Goal: Task Accomplishment & Management: Manage account settings

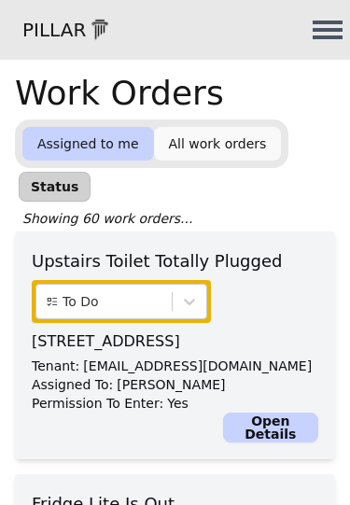
scroll to position [577, 2]
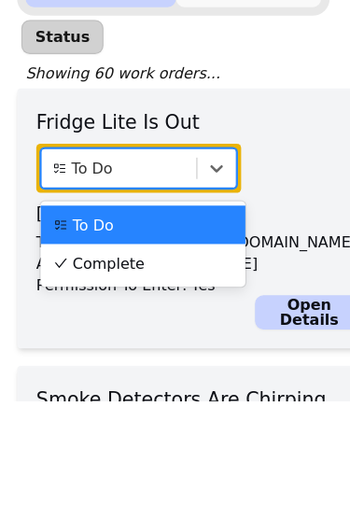
click at [142, 375] on div "Complete" at bounding box center [125, 384] width 157 height 19
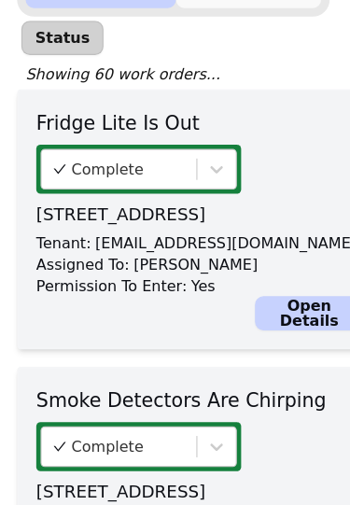
scroll to position [91, 0]
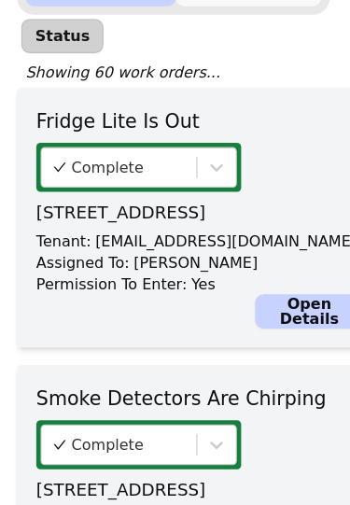
click at [261, 321] on link "Open Details" at bounding box center [270, 336] width 95 height 30
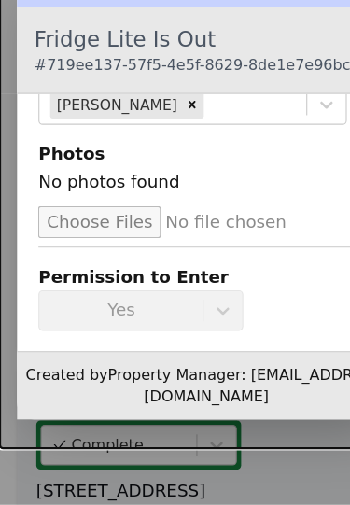
scroll to position [153, 0]
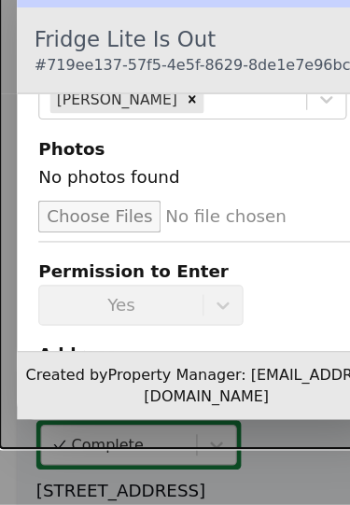
click at [131, 313] on div "Yes" at bounding box center [123, 330] width 179 height 35
click at [124, 313] on div "Yes" at bounding box center [123, 330] width 179 height 35
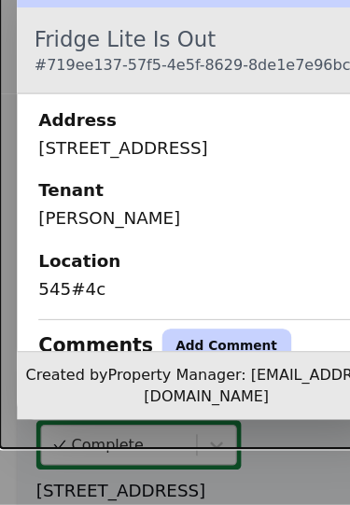
scroll to position [359, 0]
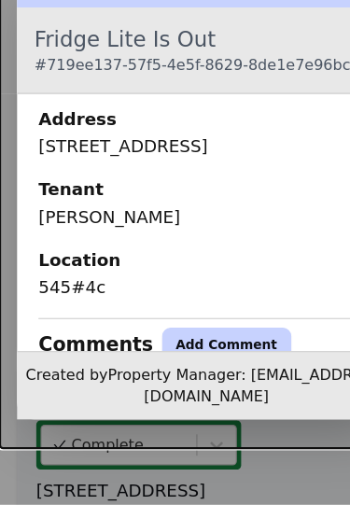
click at [179, 350] on button "Add Comment" at bounding box center [198, 365] width 113 height 30
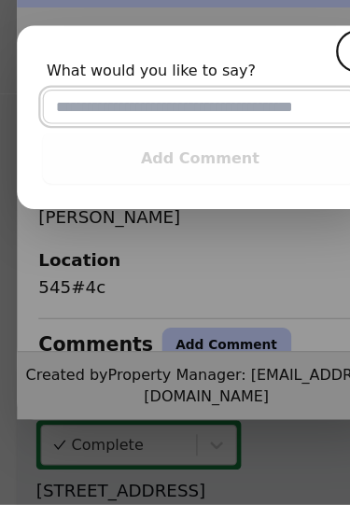
click at [155, 142] on input "text" at bounding box center [175, 157] width 276 height 30
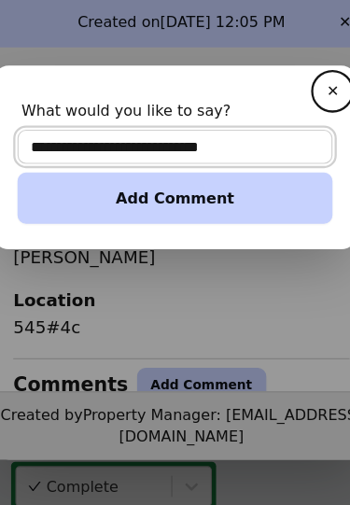
type input "**********"
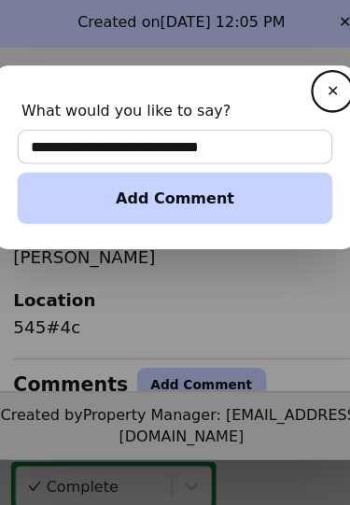
click at [173, 179] on button "Add Comment" at bounding box center [175, 201] width 276 height 45
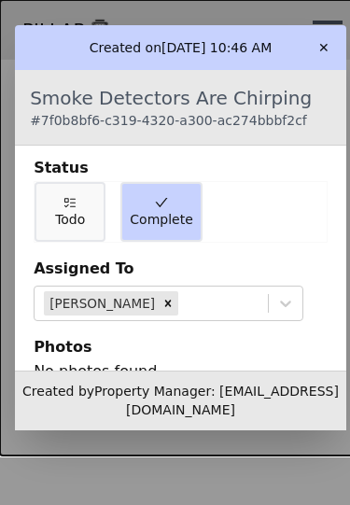
click at [339, 41] on button "✕" at bounding box center [324, 48] width 30 height 30
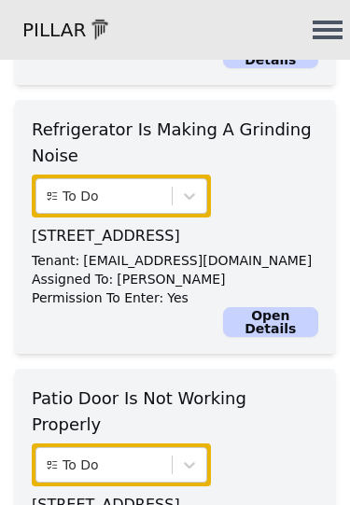
scroll to position [614, 0]
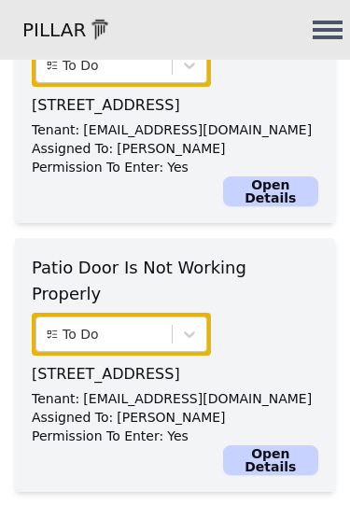
scroll to position [1000, 0]
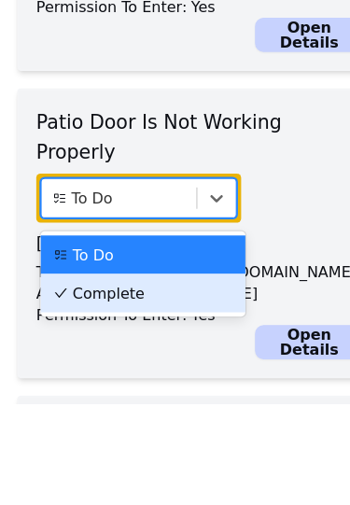
click at [144, 399] on div "Complete" at bounding box center [125, 408] width 157 height 19
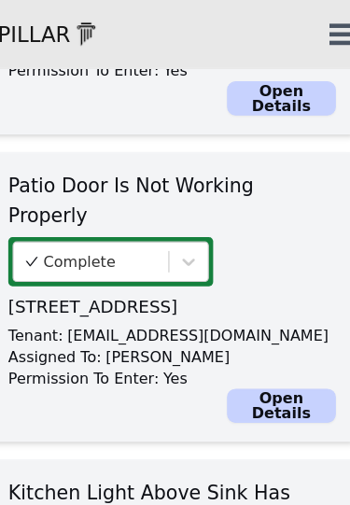
scroll to position [1095, 0]
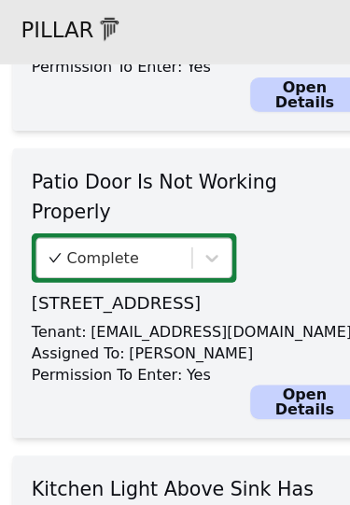
click at [273, 341] on link "Open Details" at bounding box center [270, 356] width 95 height 30
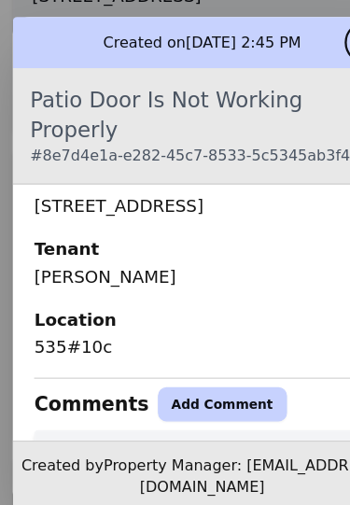
scroll to position [390, 0]
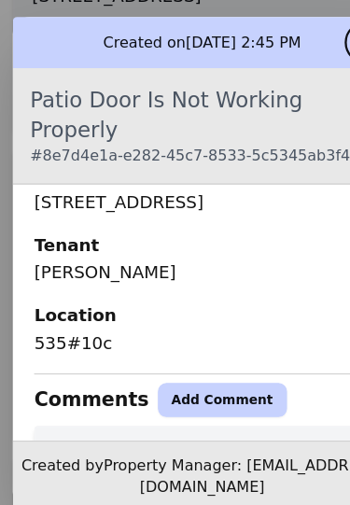
click at [164, 339] on button "Add Comment" at bounding box center [198, 354] width 113 height 30
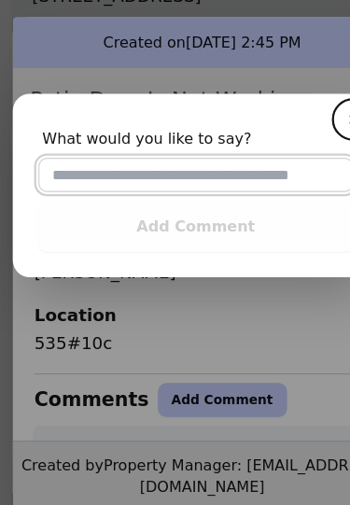
click at [160, 153] on input "text" at bounding box center [175, 157] width 276 height 30
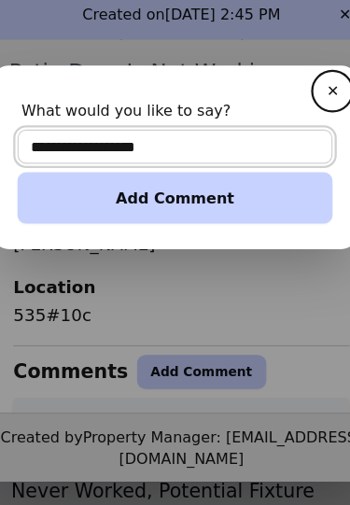
type input "**********"
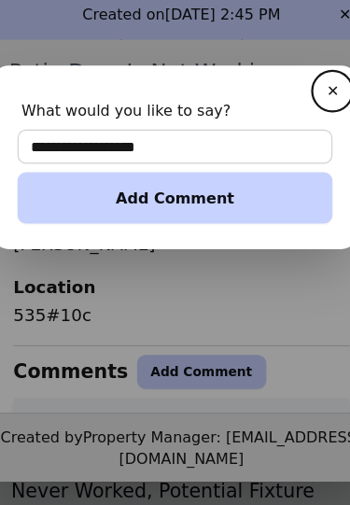
click at [170, 179] on button "Add Comment" at bounding box center [175, 201] width 276 height 45
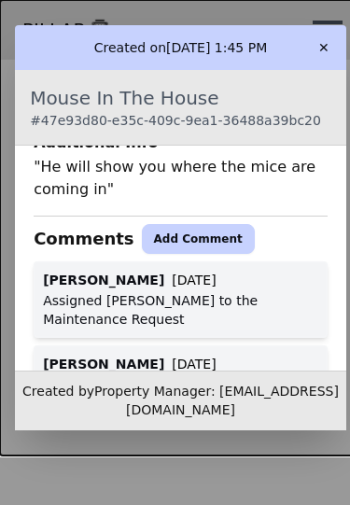
scroll to position [568, 0]
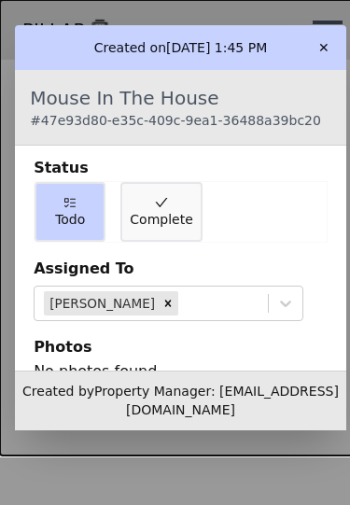
click at [339, 33] on button "✕" at bounding box center [324, 48] width 30 height 30
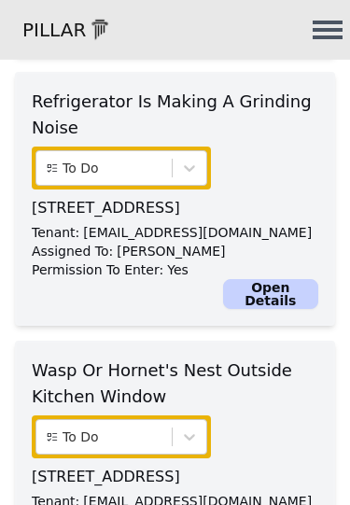
scroll to position [898, 0]
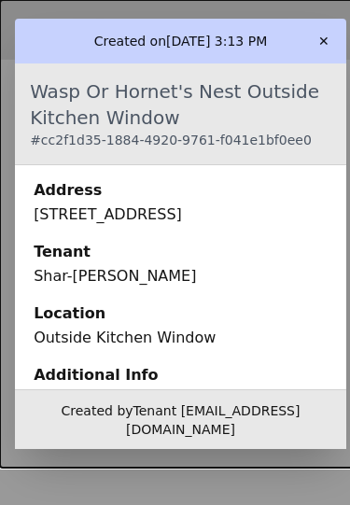
scroll to position [471, 0]
